Goal: Information Seeking & Learning: Find specific fact

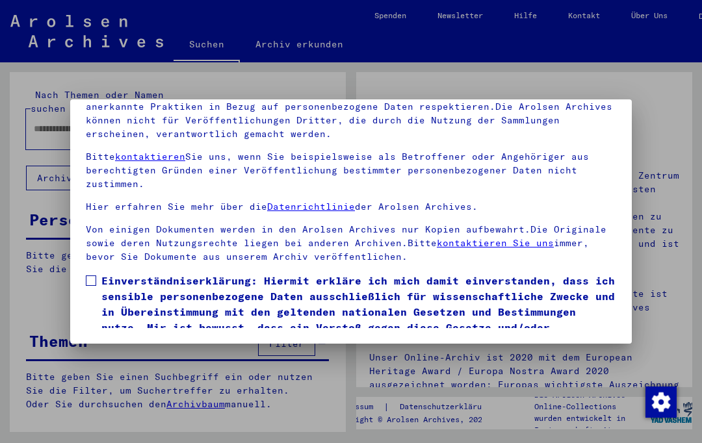
scroll to position [164, 0]
click at [94, 273] on label "Einverständniserklärung: Hiermit erkläre ich mich damit einverstanden, dass ich…" at bounding box center [351, 312] width 530 height 78
click at [124, 357] on button "Ich stimme zu" at bounding box center [135, 369] width 98 height 25
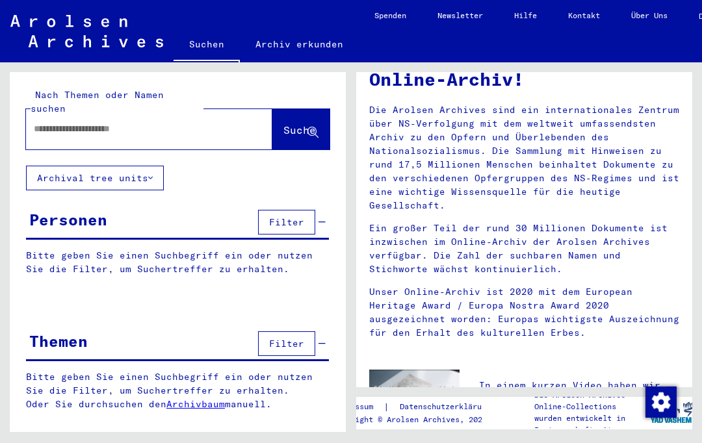
scroll to position [68, 0]
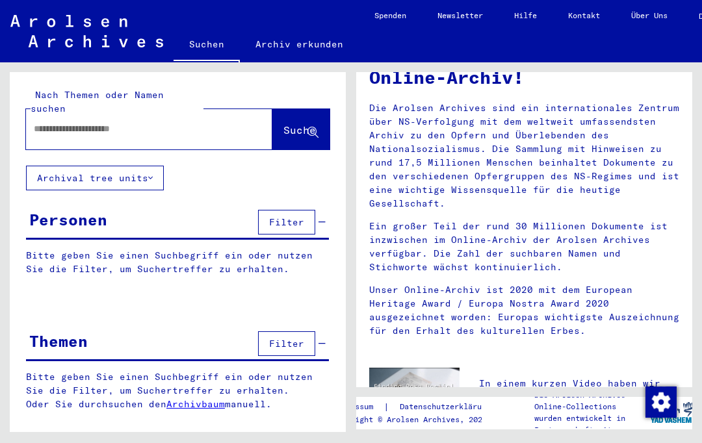
click at [65, 122] on input "text" at bounding box center [133, 129] width 199 height 14
type input "**********"
click at [285, 123] on span "Suche" at bounding box center [299, 129] width 32 height 13
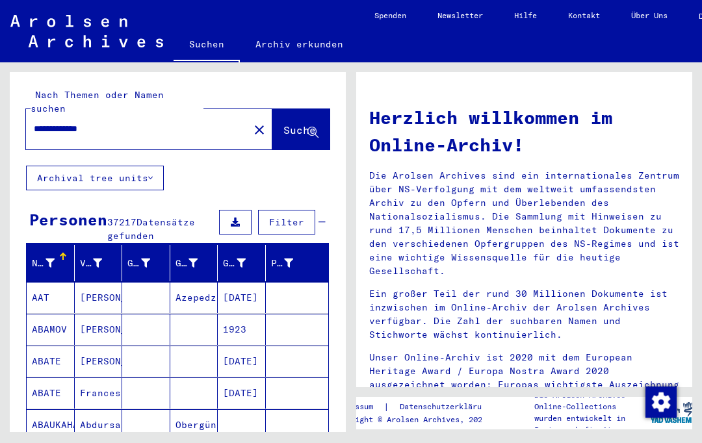
scroll to position [19, 0]
click at [289, 216] on span "Filter" at bounding box center [286, 222] width 35 height 12
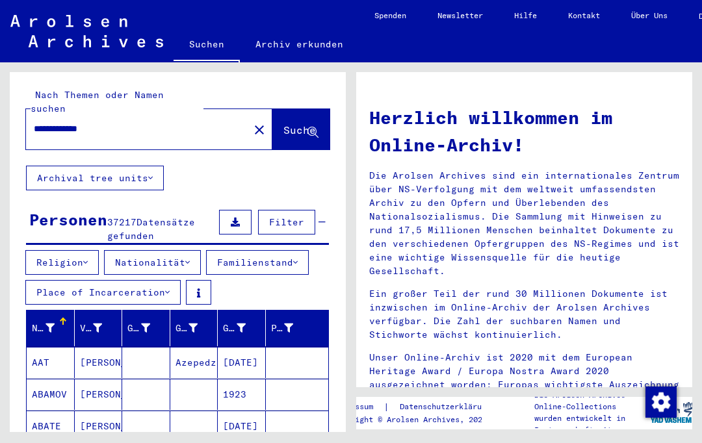
click at [184, 250] on button "Nationalität" at bounding box center [152, 262] width 97 height 25
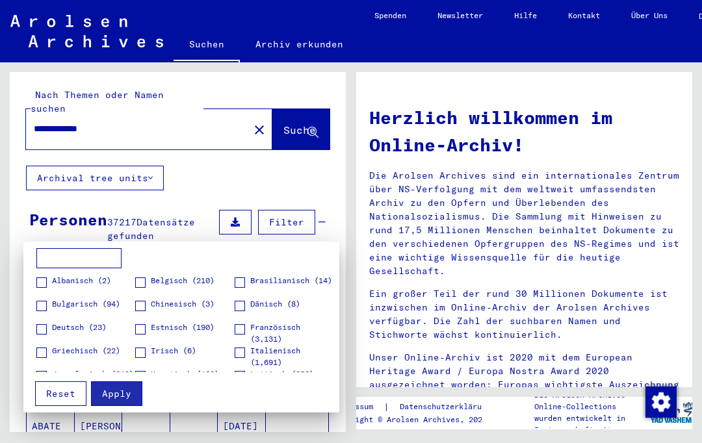
click at [241, 329] on span at bounding box center [239, 329] width 10 height 10
click at [120, 397] on span "Apply" at bounding box center [116, 394] width 29 height 12
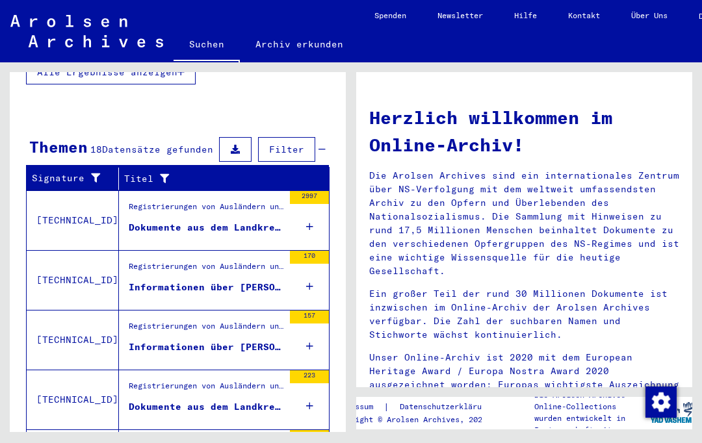
scroll to position [453, 0]
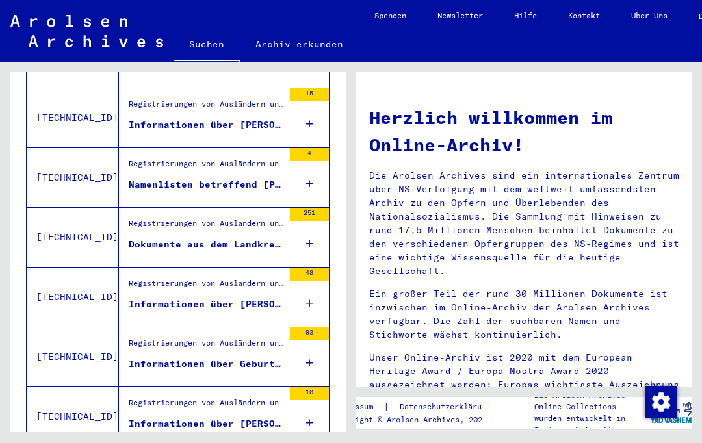
scroll to position [683, 0]
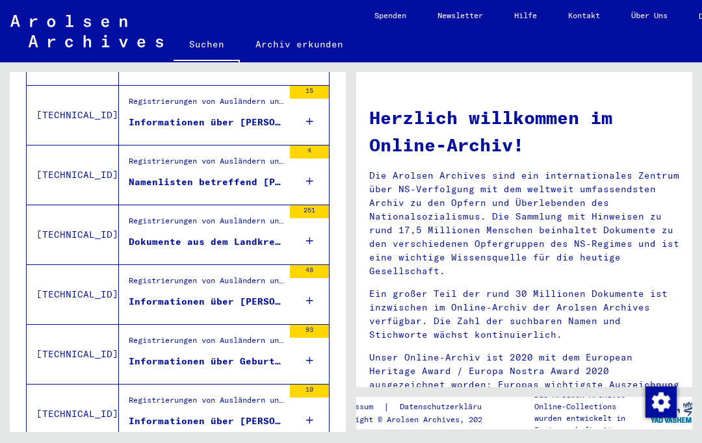
click at [199, 355] on div "Informationen über Geburten von Nicht-Deutschen im [PERSON_NAME] [GEOGRAPHIC_DA…" at bounding box center [206, 362] width 155 height 14
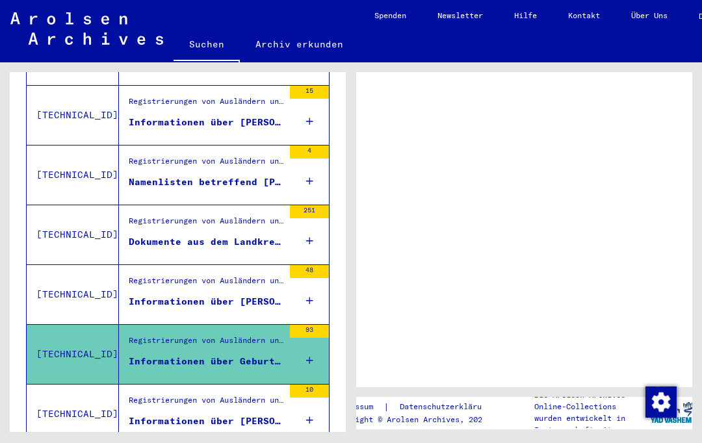
click at [251, 335] on div "Registrierungen von Ausländern und deutschen Verfolgten durch öffentliche Einri…" at bounding box center [206, 344] width 155 height 18
click at [319, 325] on div "93" at bounding box center [309, 354] width 39 height 58
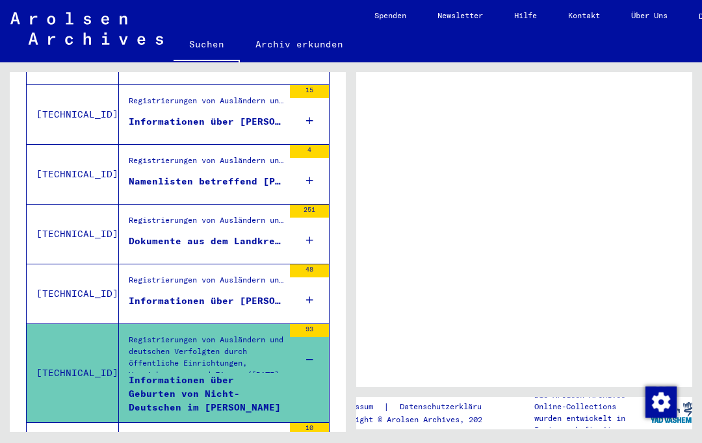
scroll to position [72, 0]
click at [179, 374] on div "Informationen über Geburten von Nicht-Deutschen im [PERSON_NAME] [GEOGRAPHIC_DA…" at bounding box center [206, 393] width 155 height 39
click at [63, 323] on td "[TECHNICAL_ID]" at bounding box center [73, 372] width 92 height 99
click at [179, 374] on div "Informationen über Geburten von Nicht-Deutschen im [PERSON_NAME] [GEOGRAPHIC_DA…" at bounding box center [206, 393] width 155 height 39
click at [181, 374] on div "Informationen über Geburten von Nicht-Deutschen im [PERSON_NAME] [GEOGRAPHIC_DA…" at bounding box center [206, 393] width 155 height 39
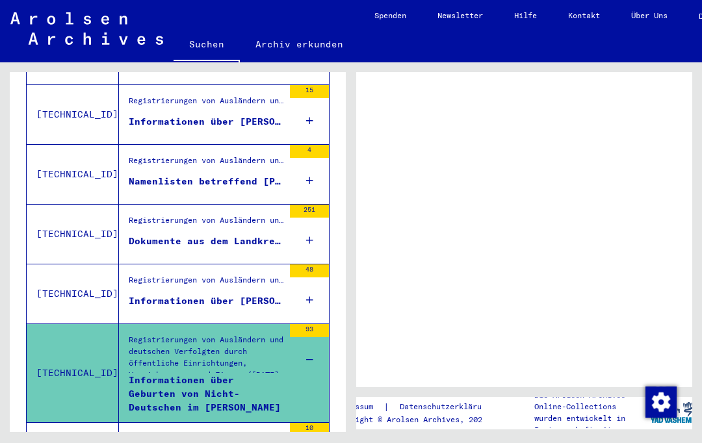
click at [183, 334] on div "Registrierungen von Ausländern und deutschen Verfolgten durch öffentliche Einri…" at bounding box center [206, 356] width 155 height 45
click at [306, 337] on icon at bounding box center [309, 359] width 7 height 45
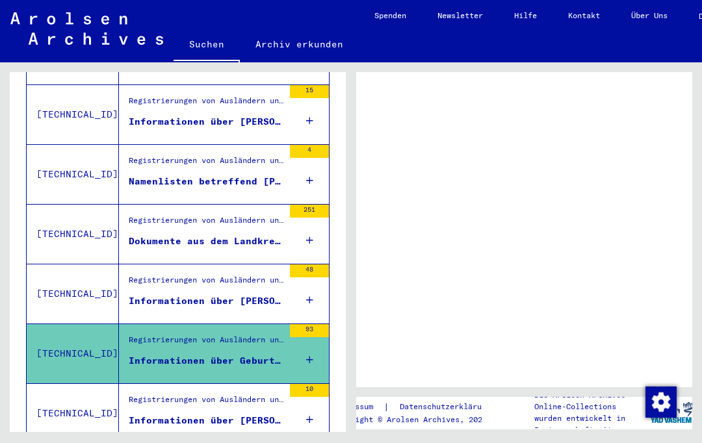
click at [188, 354] on div "Informationen über Geburten von Nicht-Deutschen im [PERSON_NAME] [GEOGRAPHIC_DA…" at bounding box center [206, 361] width 155 height 14
click at [177, 354] on div "Informationen über Geburten von Nicht-Deutschen im [PERSON_NAME] [GEOGRAPHIC_DA…" at bounding box center [206, 361] width 155 height 14
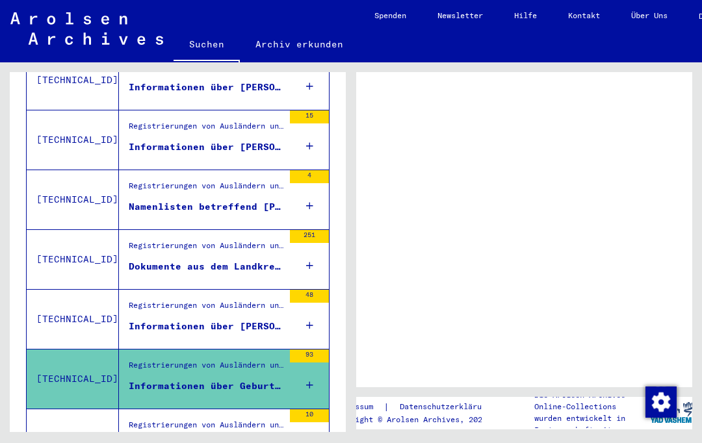
scroll to position [665, 0]
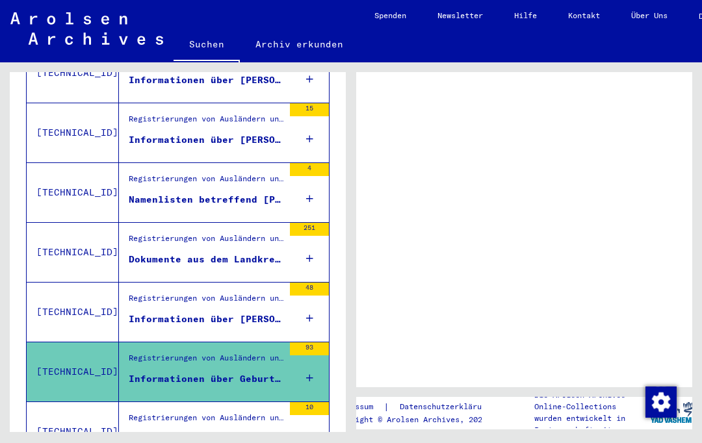
click at [231, 352] on figure "Registrierungen von Ausländern und deutschen Verfolgten durch öffentliche Einri…" at bounding box center [206, 361] width 155 height 19
click at [180, 372] on figure "Informationen über Geburten von Nicht-Deutschen im [PERSON_NAME] [GEOGRAPHIC_DA…" at bounding box center [206, 381] width 155 height 19
click at [317, 342] on div "93" at bounding box center [309, 371] width 39 height 58
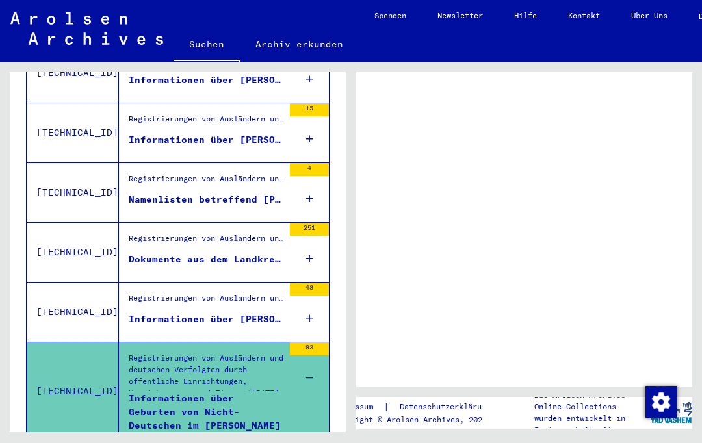
scroll to position [689, 0]
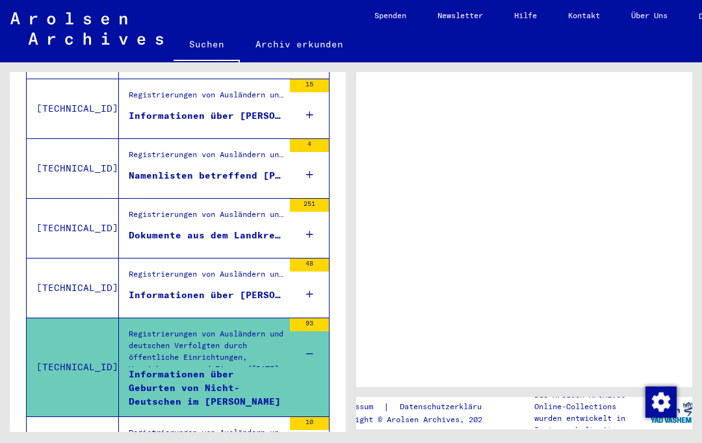
click at [53, 318] on td "[TECHNICAL_ID]" at bounding box center [73, 367] width 92 height 99
click at [54, 318] on td "[TECHNICAL_ID]" at bounding box center [73, 367] width 92 height 99
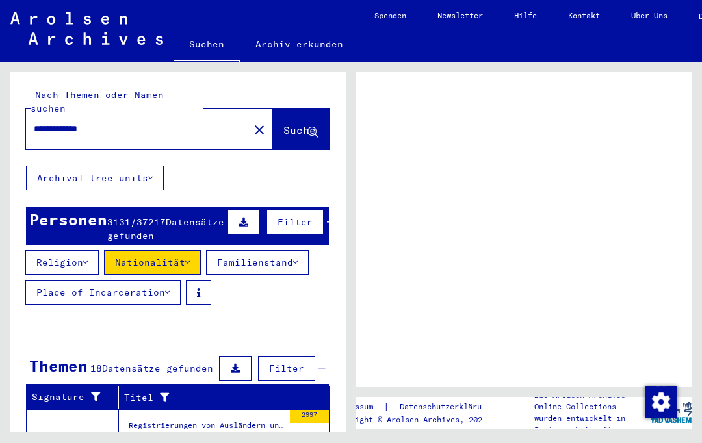
scroll to position [0, 0]
click at [187, 250] on button "Nationalität" at bounding box center [152, 262] width 97 height 25
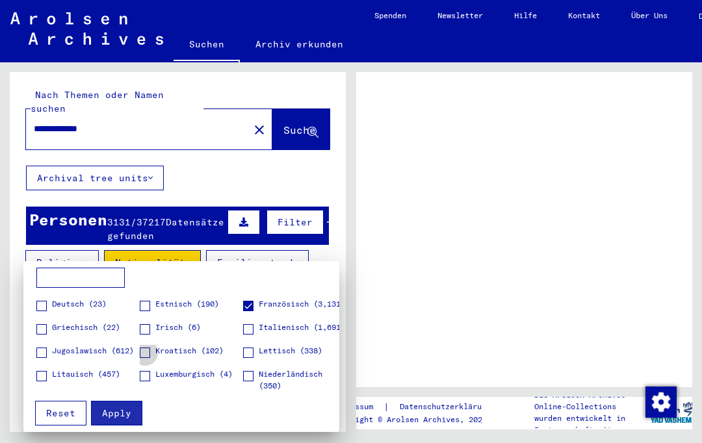
scroll to position [42, 0]
click at [118, 408] on span "Apply" at bounding box center [116, 413] width 29 height 12
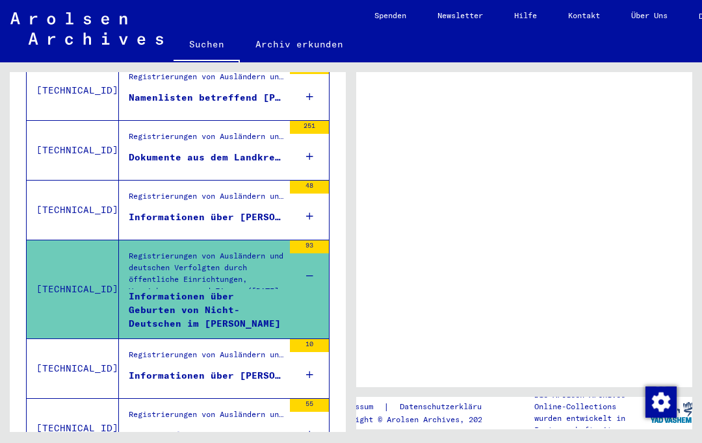
scroll to position [778, 0]
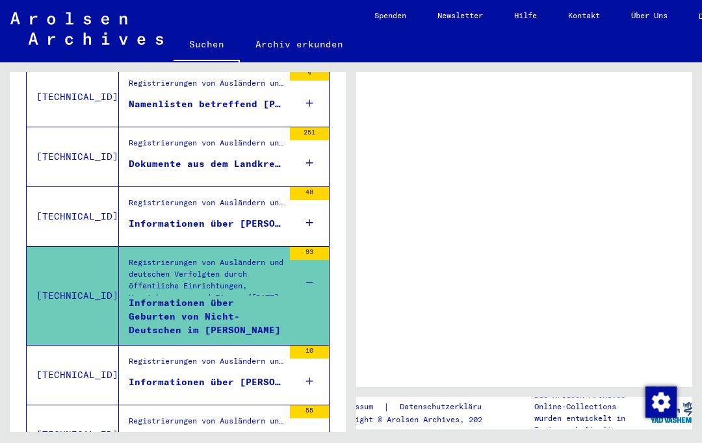
click at [210, 296] on div "Informationen über Geburten von Nicht-Deutschen im [PERSON_NAME] [GEOGRAPHIC_DA…" at bounding box center [206, 315] width 155 height 39
